Goal: Task Accomplishment & Management: Manage account settings

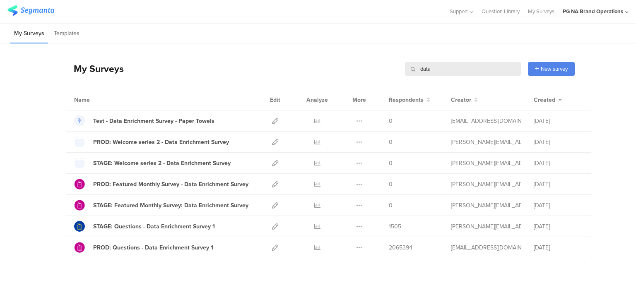
click at [427, 60] on div "My Surveys data data New survey Start from scratch Choose from templates" at bounding box center [319, 68] width 509 height 33
click at [423, 73] on input "data" at bounding box center [463, 69] width 116 height 14
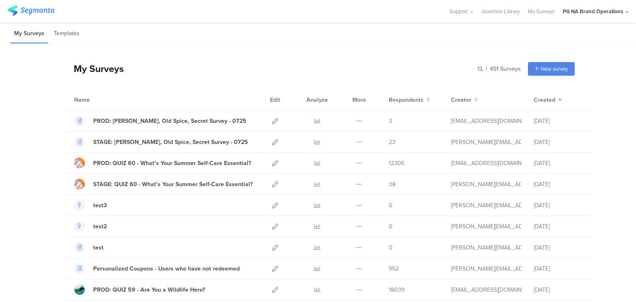
click at [626, 12] on icon at bounding box center [626, 12] width 3 height 6
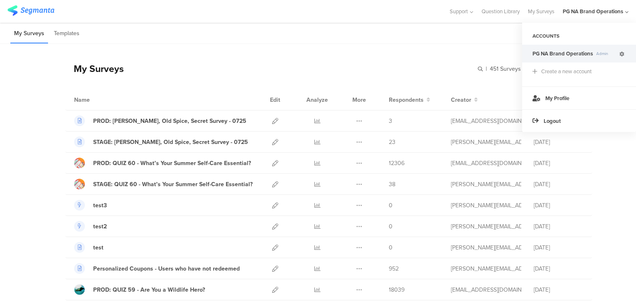
click at [621, 55] on icon at bounding box center [622, 54] width 5 height 5
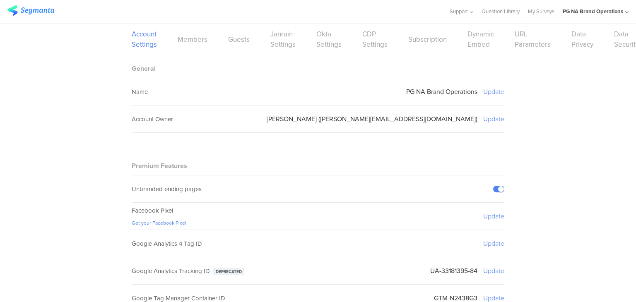
click at [191, 45] on div "Account Settings Members Guests Janrain Settings Okta Settings CDP Settings Sub…" at bounding box center [318, 39] width 373 height 33
click at [188, 40] on link "Members" at bounding box center [193, 39] width 30 height 10
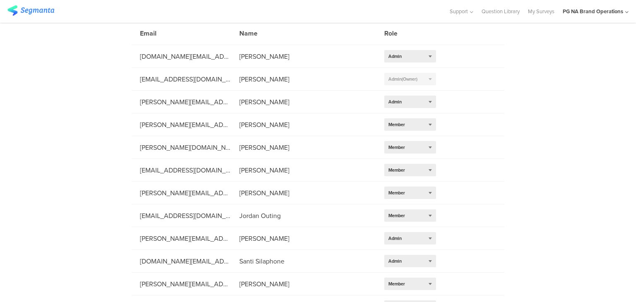
scroll to position [81, 0]
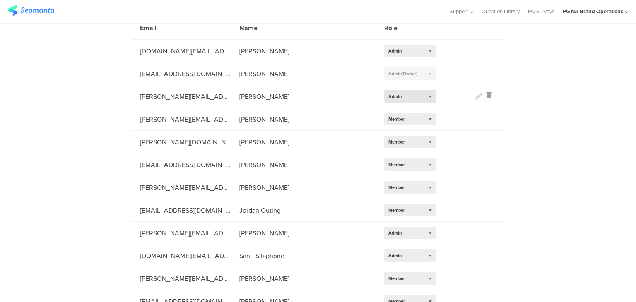
click at [419, 95] on div "Select role... Admin" at bounding box center [410, 96] width 52 height 12
click at [110, 113] on div "20/27 Members ADD MEMBER Members Email Name Role [DOMAIN_NAME][EMAIL_ADDRESS][D…" at bounding box center [318, 235] width 636 height 520
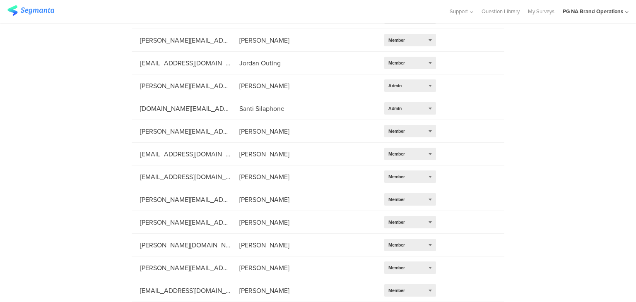
scroll to position [280, 0]
click at [427, 217] on div "Select role... Member" at bounding box center [410, 222] width 52 height 12
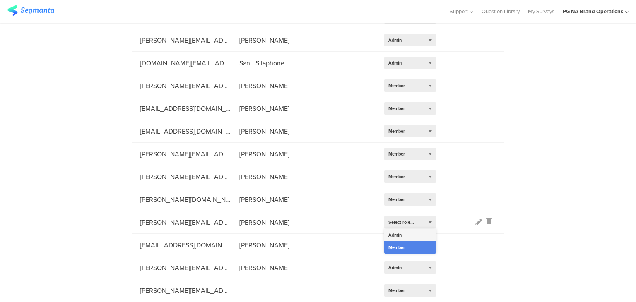
click at [411, 229] on div "Admin" at bounding box center [410, 235] width 52 height 12
click at [475, 219] on icon at bounding box center [478, 222] width 7 height 7
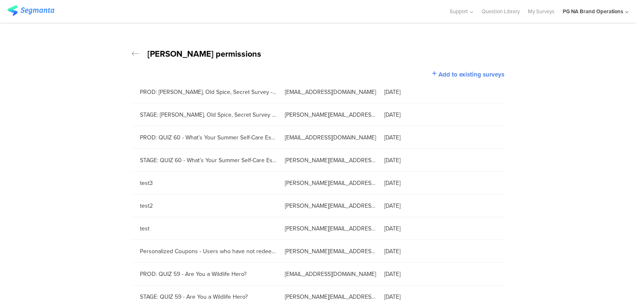
click at [132, 51] on icon at bounding box center [135, 54] width 7 height 8
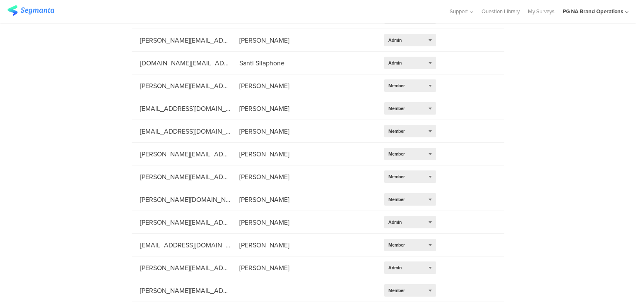
scroll to position [277, 0]
click at [421, 221] on div "Select role... Admin" at bounding box center [410, 222] width 52 height 12
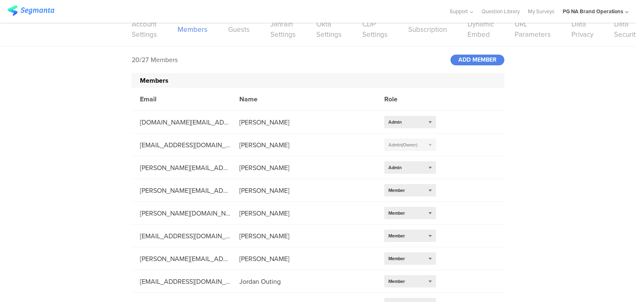
scroll to position [0, 0]
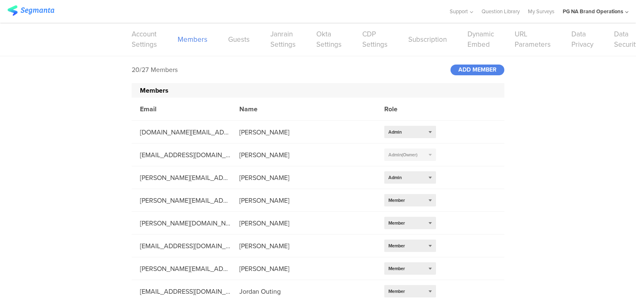
click at [427, 155] on div "Select role... Admin (Owner)" at bounding box center [410, 155] width 52 height 12
click at [142, 34] on link "Account Settings" at bounding box center [141, 39] width 25 height 21
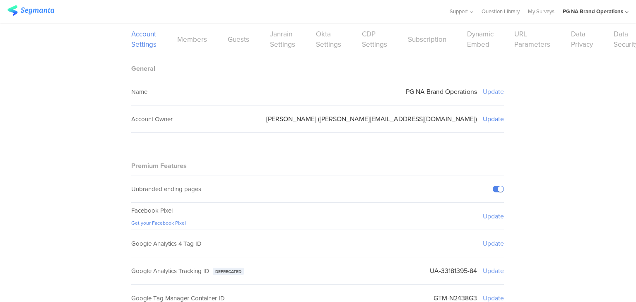
click at [493, 119] on sg-setting-edit-trigger "Update" at bounding box center [493, 119] width 21 height 10
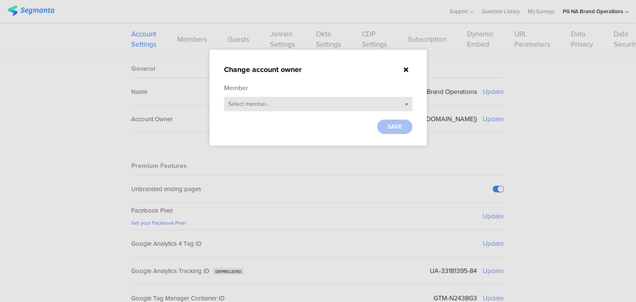
click at [290, 102] on div "Select member..." at bounding box center [318, 104] width 188 height 14
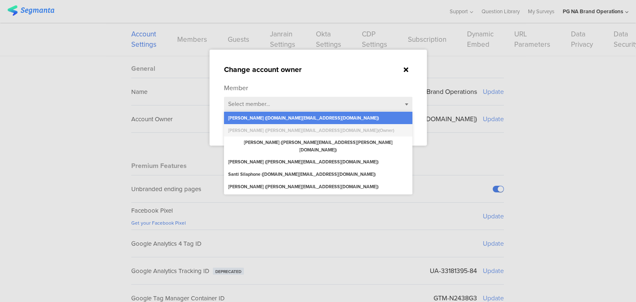
scroll to position [4, 0]
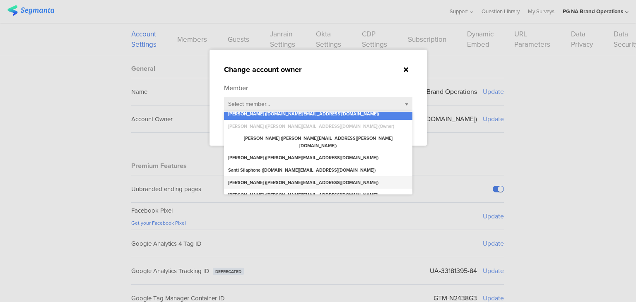
click at [281, 176] on div "[PERSON_NAME] ([PERSON_NAME][EMAIL_ADDRESS][DOMAIN_NAME])" at bounding box center [318, 182] width 188 height 12
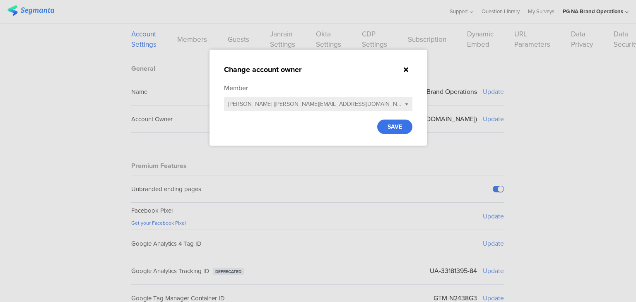
click at [388, 129] on span "SAVE" at bounding box center [395, 127] width 14 height 9
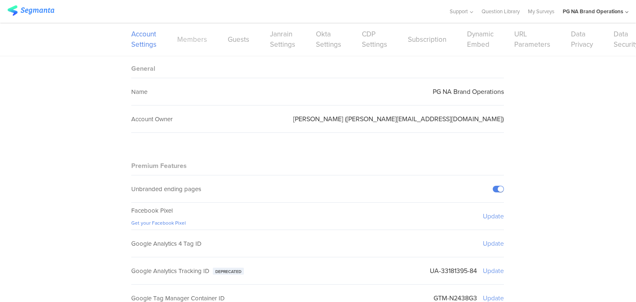
click at [187, 35] on link "Members" at bounding box center [192, 39] width 30 height 10
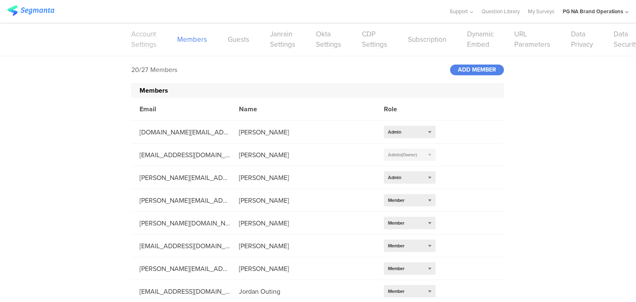
click at [142, 40] on link "Account Settings" at bounding box center [143, 39] width 25 height 21
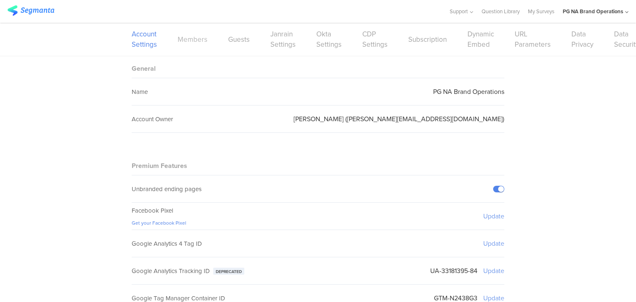
click at [191, 36] on link "Members" at bounding box center [193, 39] width 30 height 10
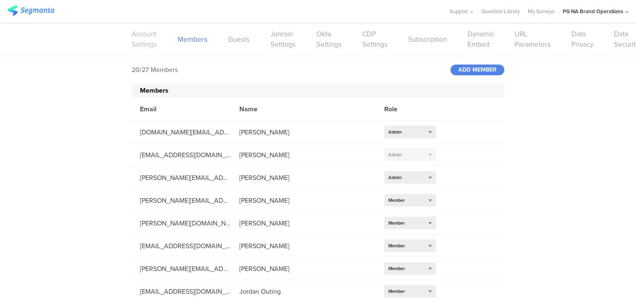
click at [136, 33] on link "Account Settings" at bounding box center [144, 39] width 25 height 21
